Goal: Use online tool/utility: Utilize a website feature to perform a specific function

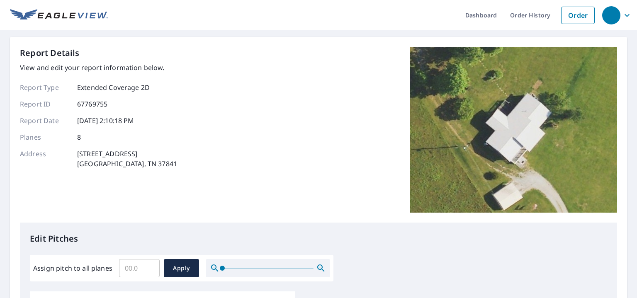
click at [129, 267] on input "Assign pitch to all planes" at bounding box center [139, 268] width 41 height 23
type input "4"
click at [180, 266] on span "Apply" at bounding box center [181, 268] width 22 height 10
type input "4"
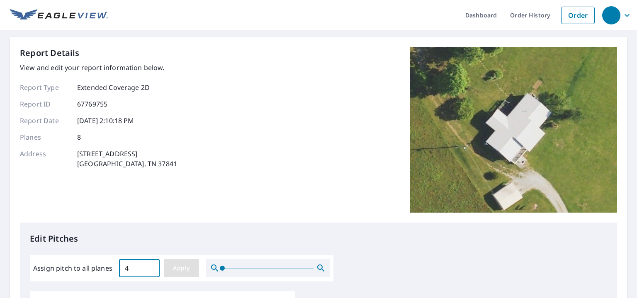
type input "4"
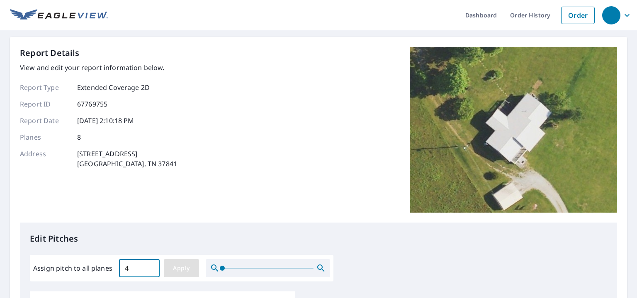
type input "4"
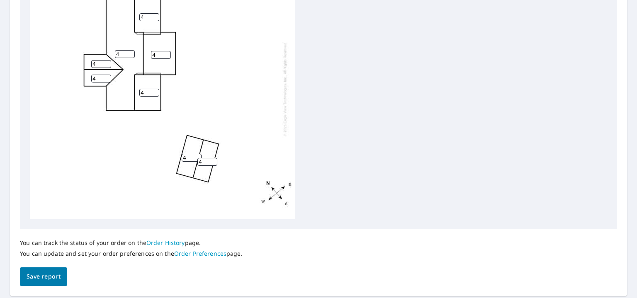
scroll to position [358, 0]
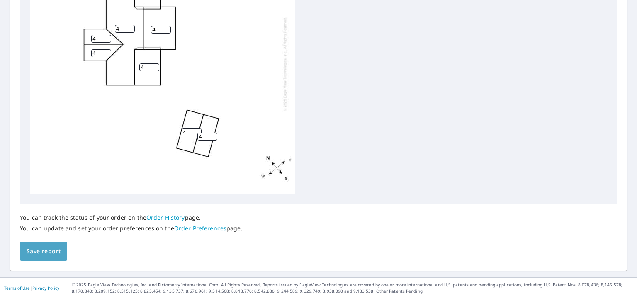
click at [47, 252] on span "Save report" at bounding box center [44, 251] width 34 height 10
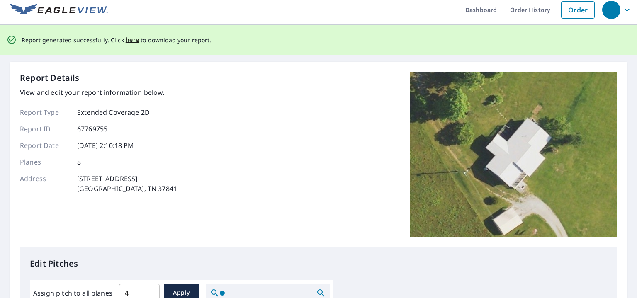
scroll to position [0, 0]
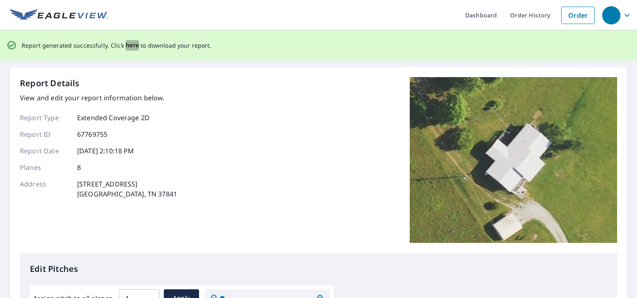
click at [130, 47] on span "here" at bounding box center [133, 45] width 14 height 10
click at [130, 44] on span "here" at bounding box center [133, 45] width 14 height 10
